Goal: Check status: Check status

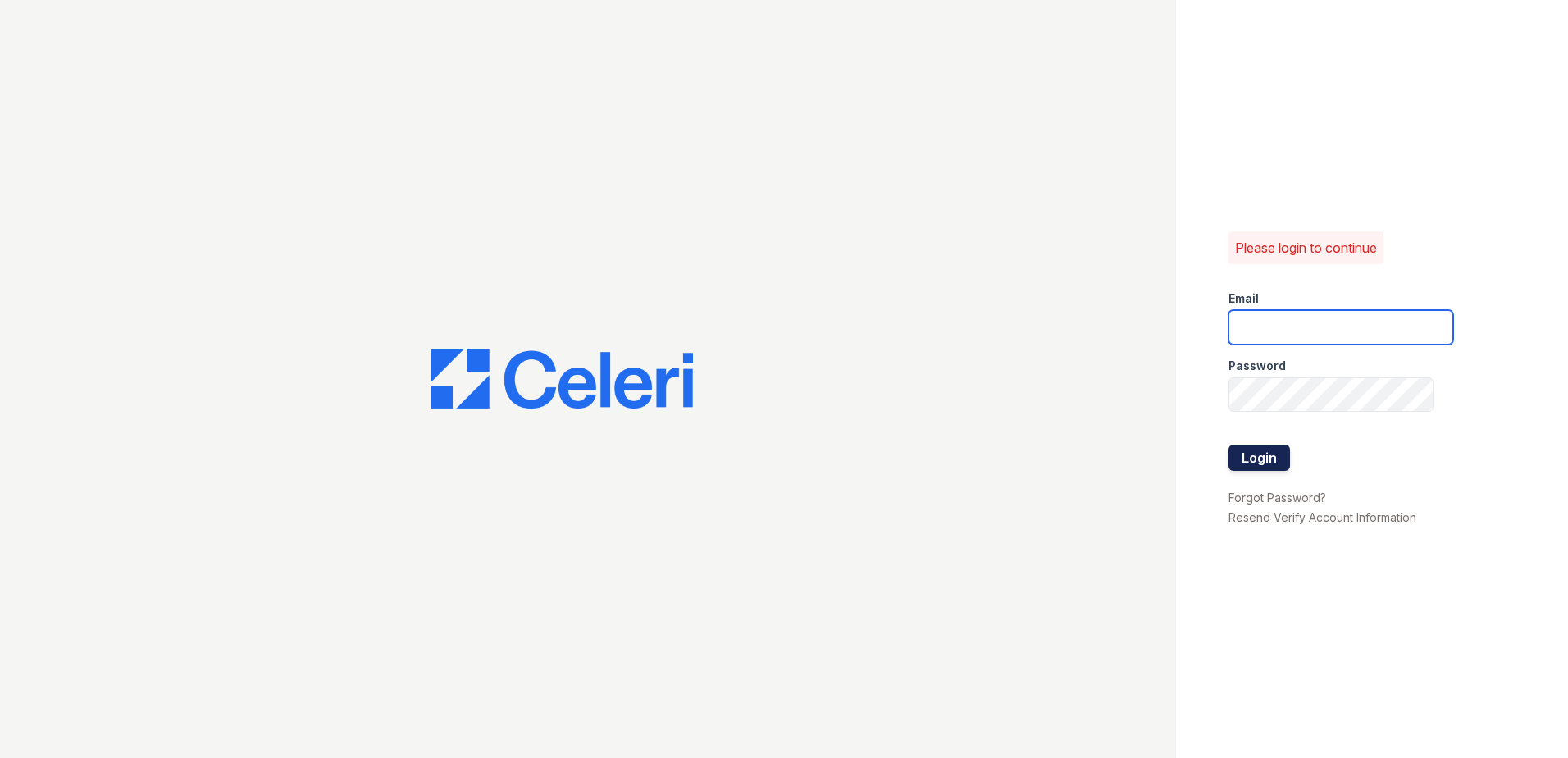
type input "mdanner@trinity-pm.com"
click at [1275, 455] on button "Login" at bounding box center [1259, 457] width 62 height 26
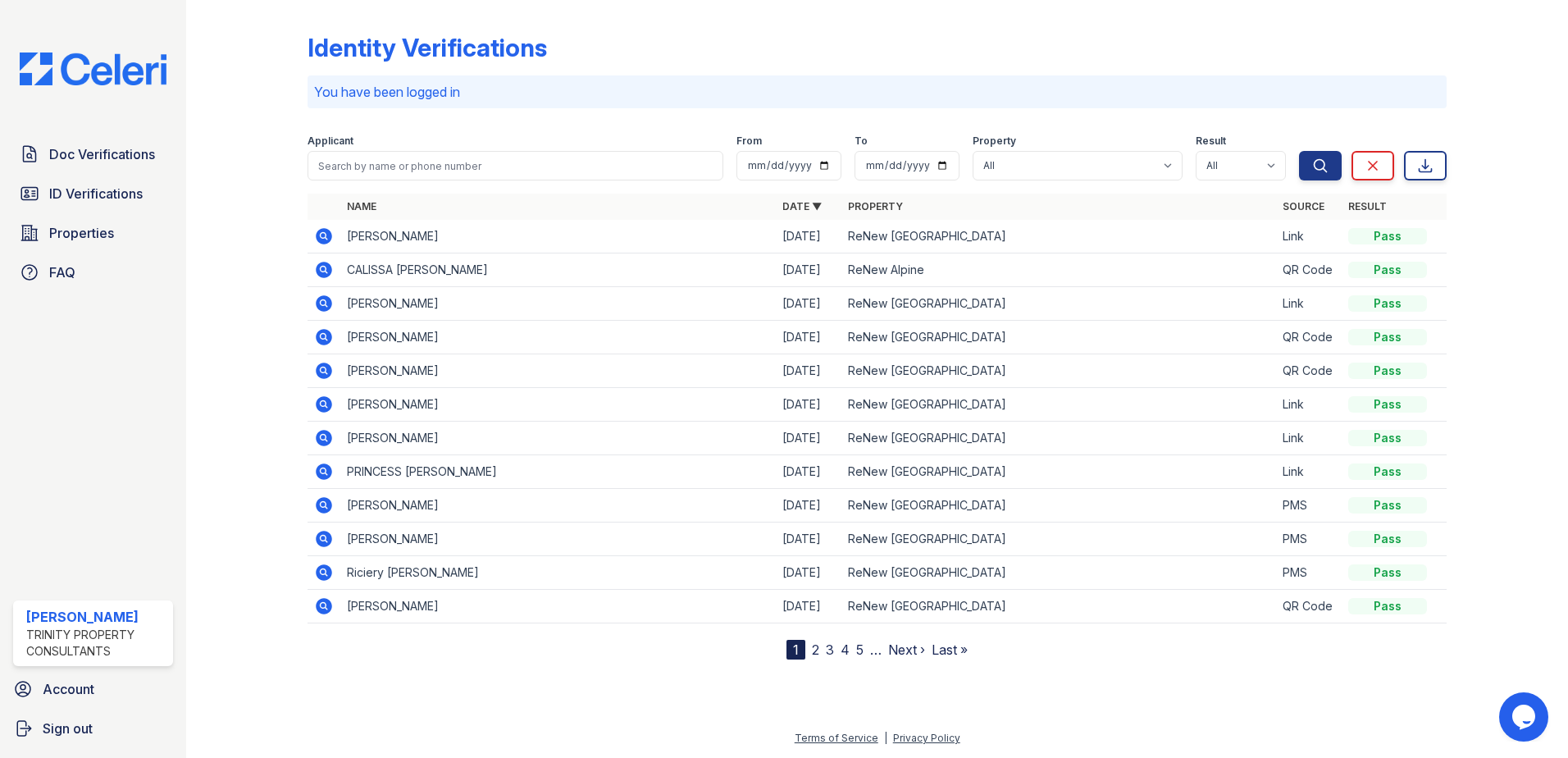
click at [326, 232] on icon at bounding box center [324, 236] width 16 height 16
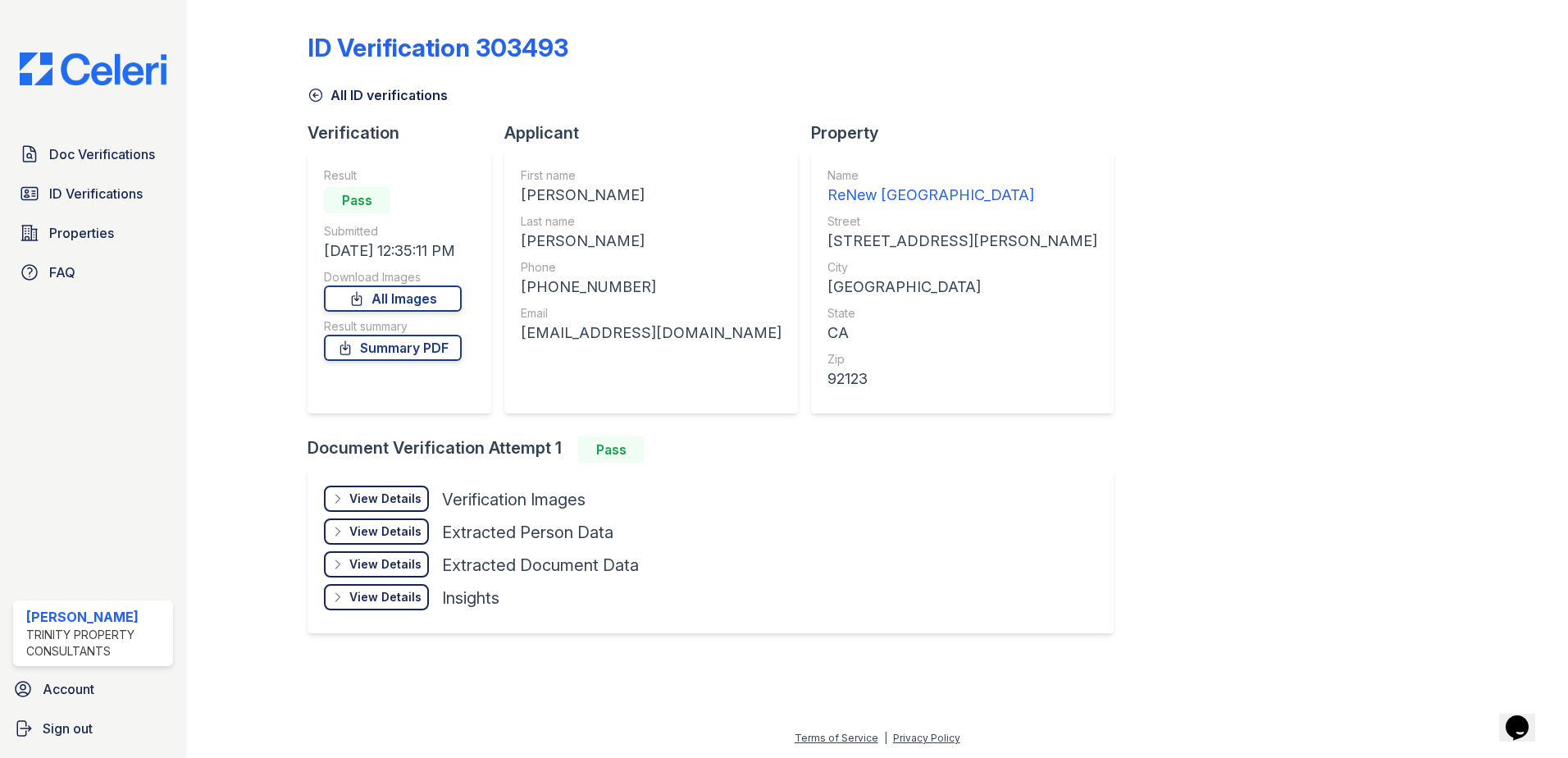
click at [372, 498] on div "View Details" at bounding box center [386, 499] width 72 height 16
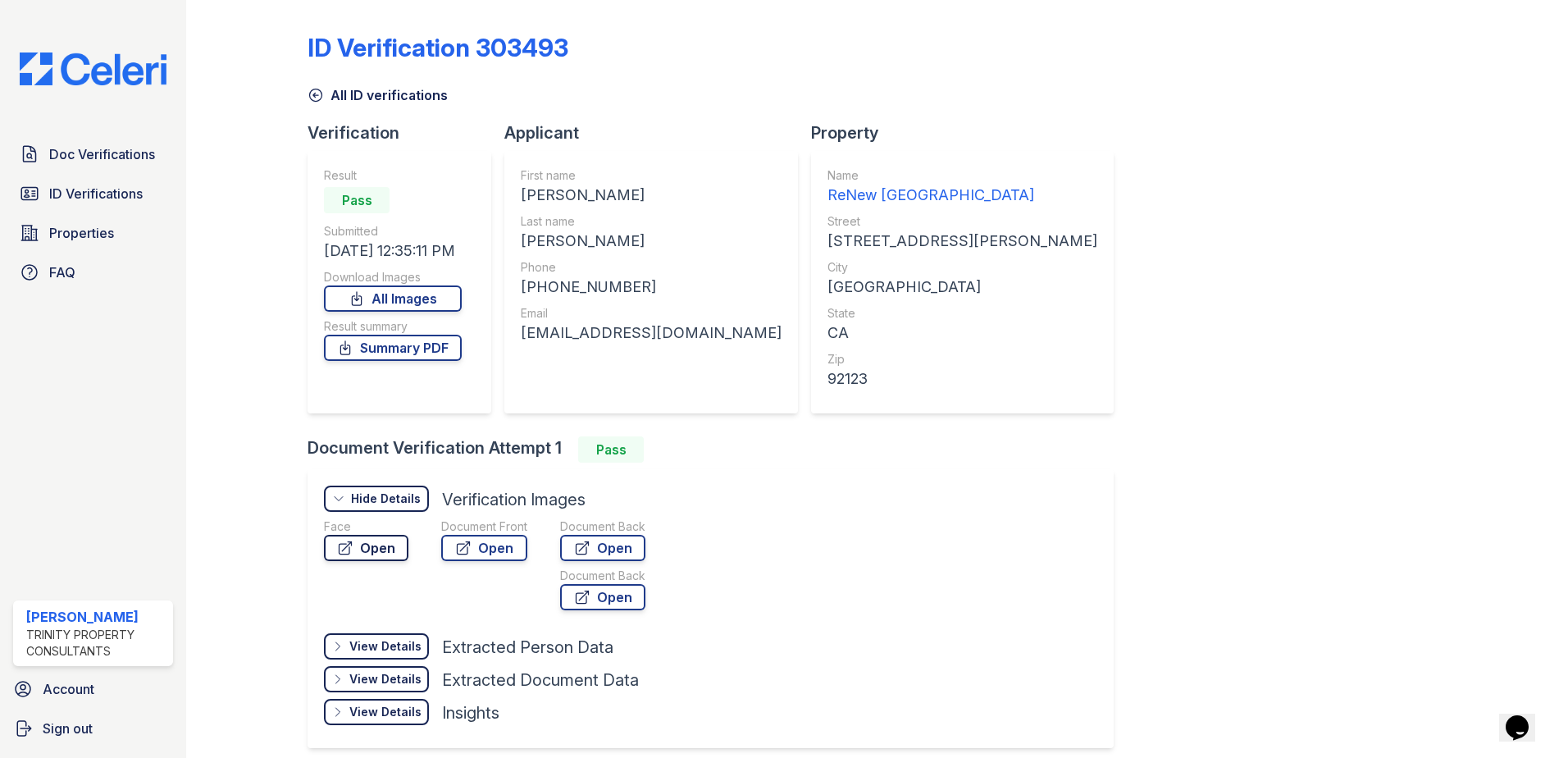
click at [399, 547] on link "Open" at bounding box center [366, 548] width 84 height 26
